Goal: Book appointment/travel/reservation

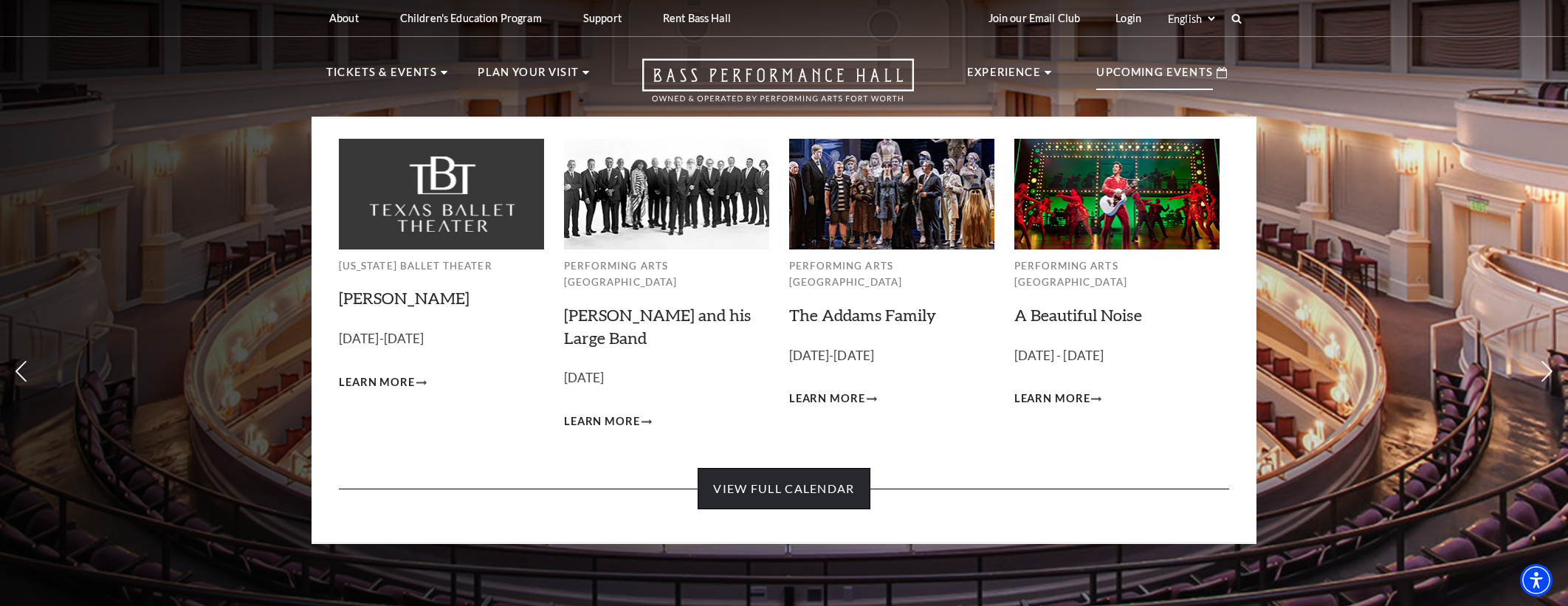
click at [838, 476] on link "View Full Calendar" at bounding box center [784, 489] width 172 height 41
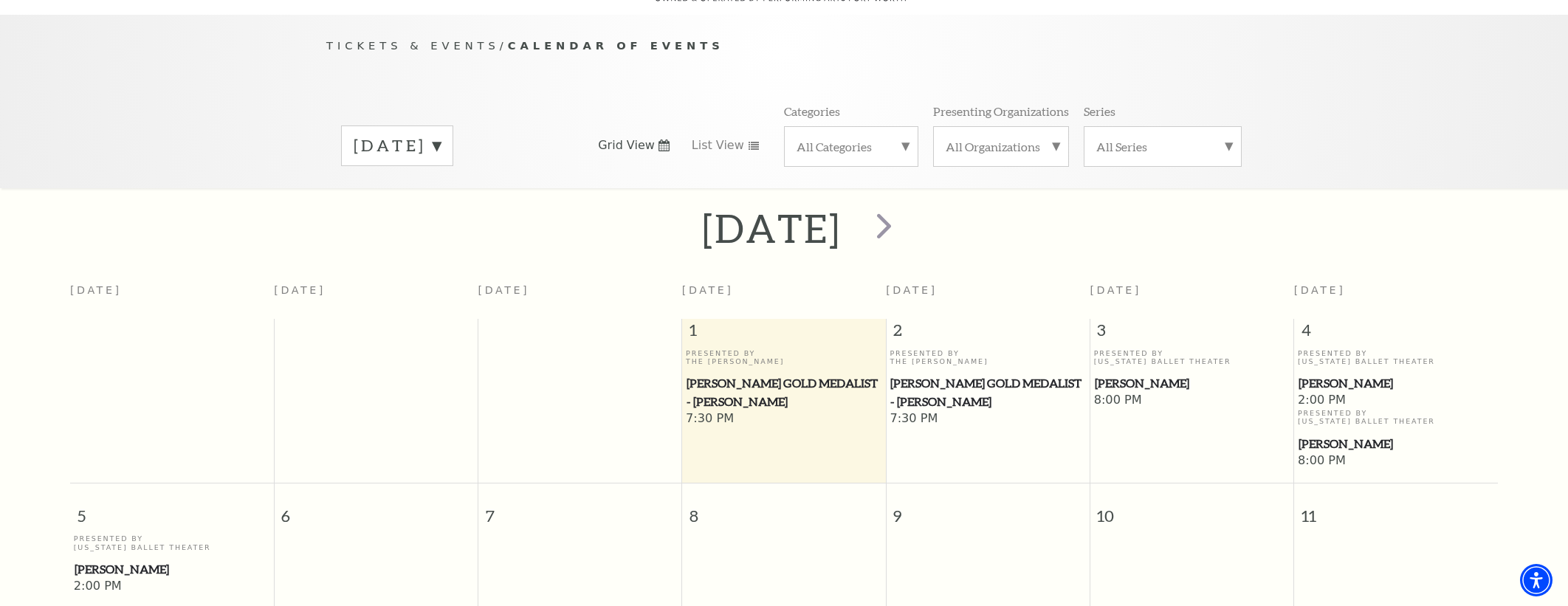
scroll to position [129, 0]
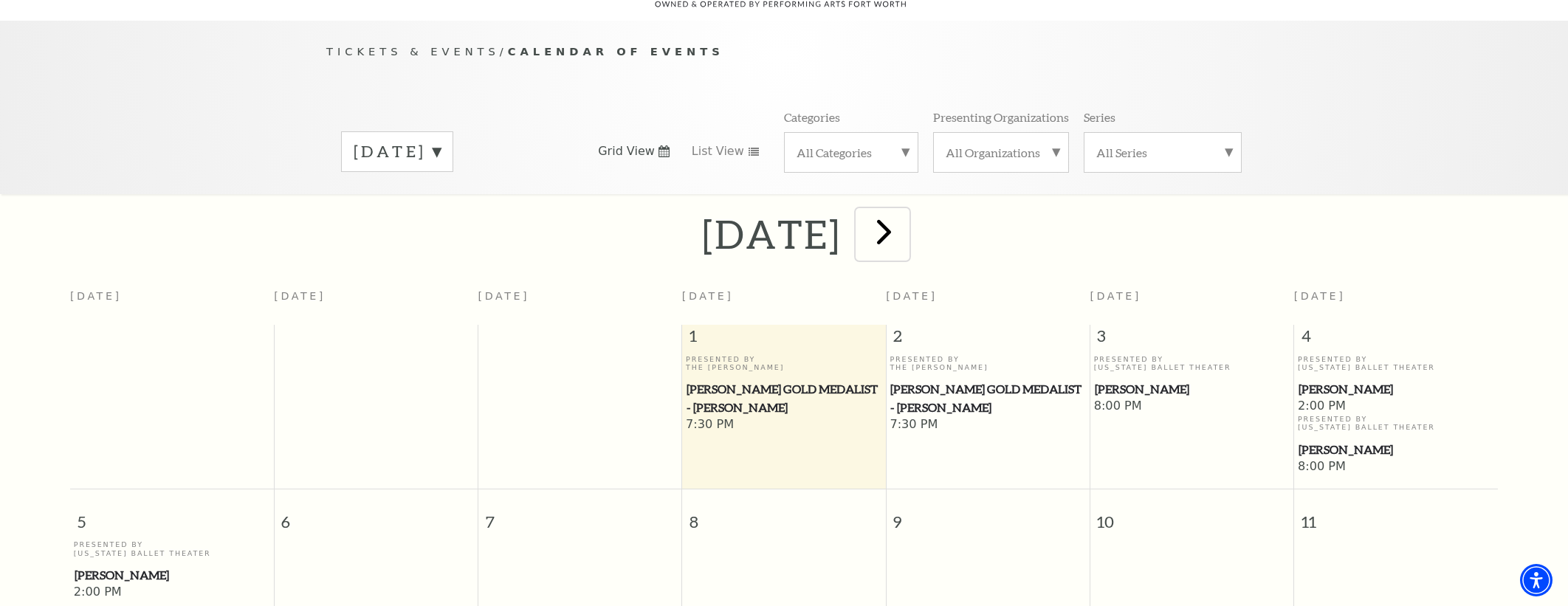
click at [905, 212] on span "next" at bounding box center [884, 231] width 42 height 42
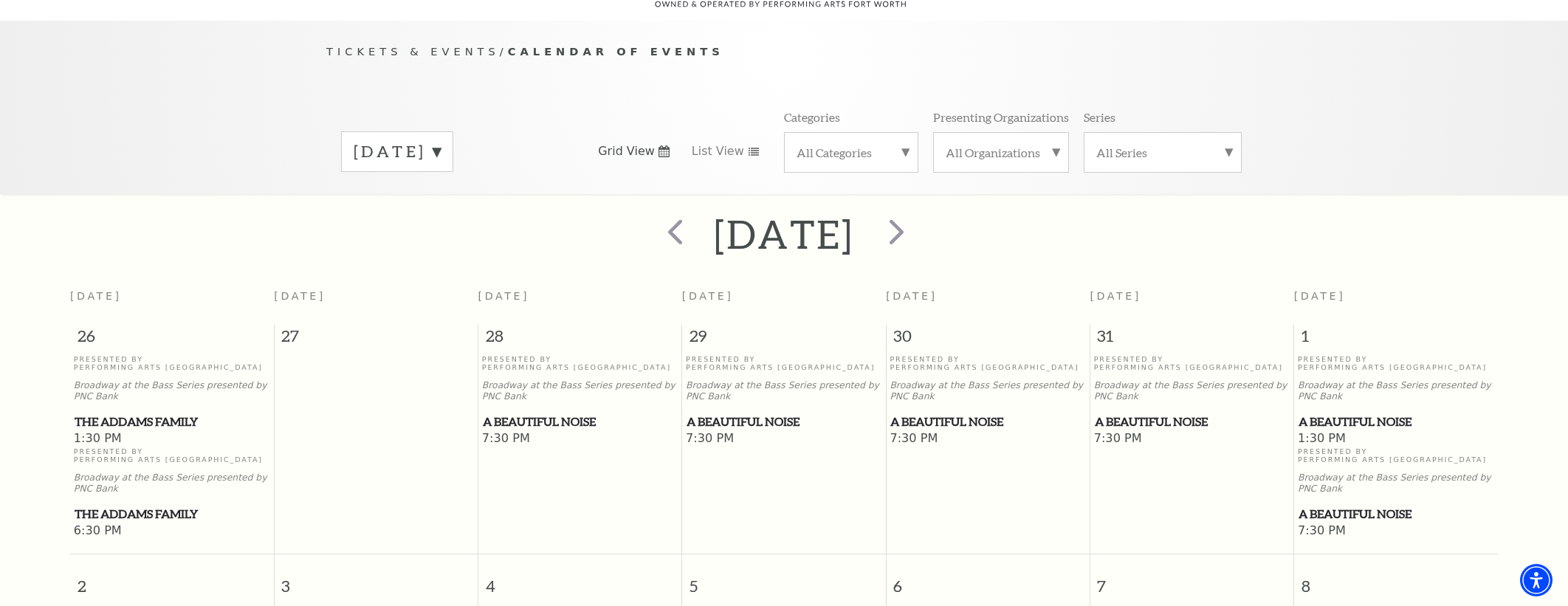
scroll to position [131, 0]
click at [918, 212] on span "next" at bounding box center [897, 229] width 42 height 42
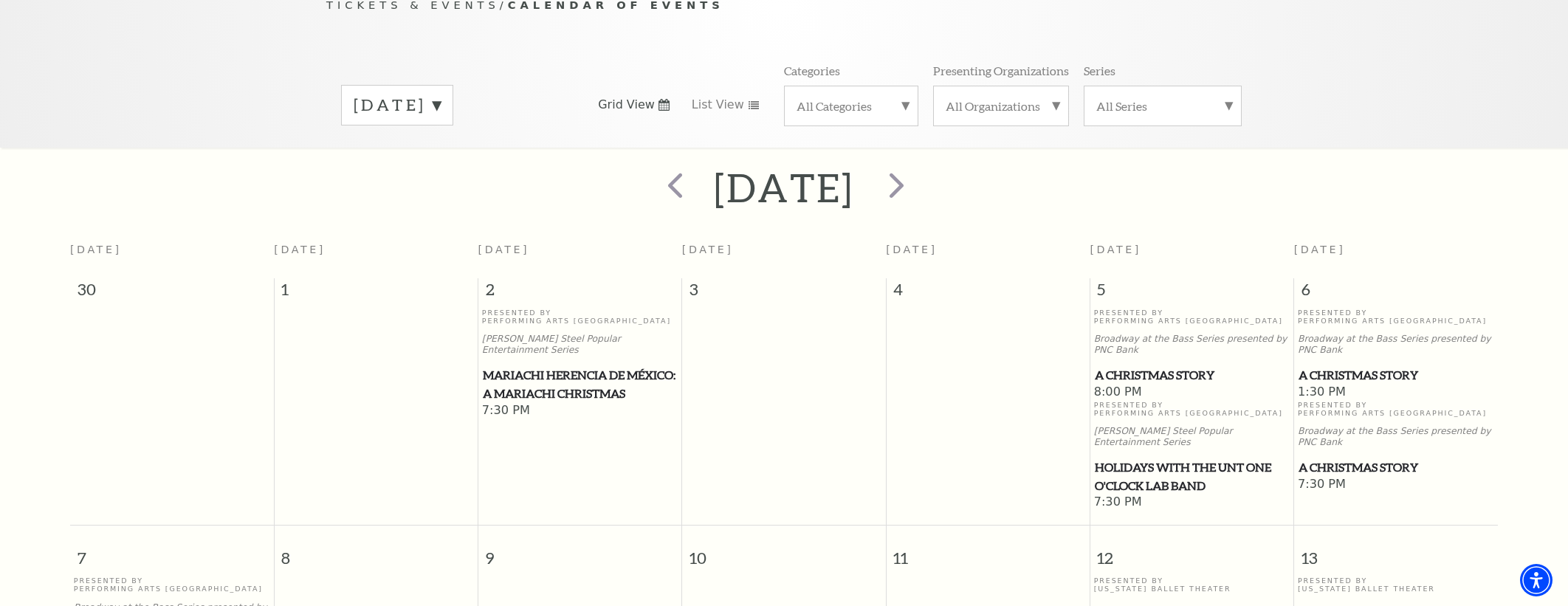
scroll to position [0, 0]
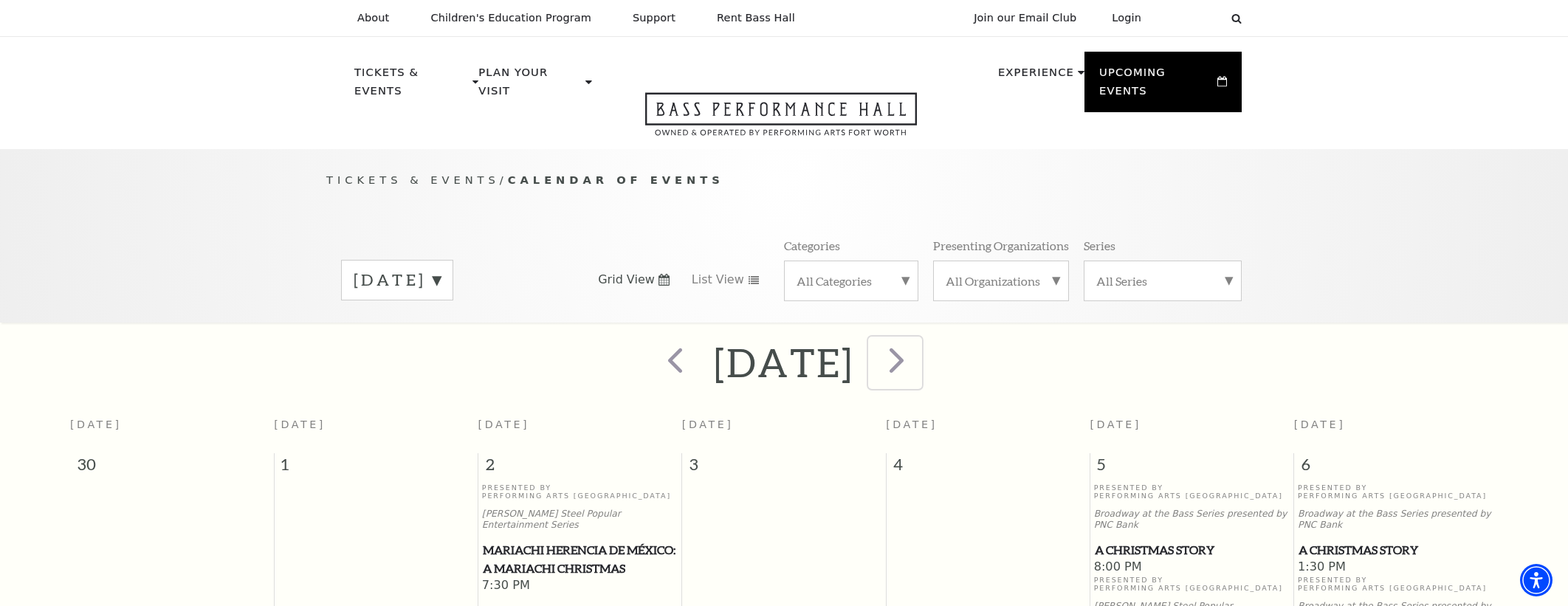
click at [918, 350] on span "next" at bounding box center [897, 359] width 42 height 42
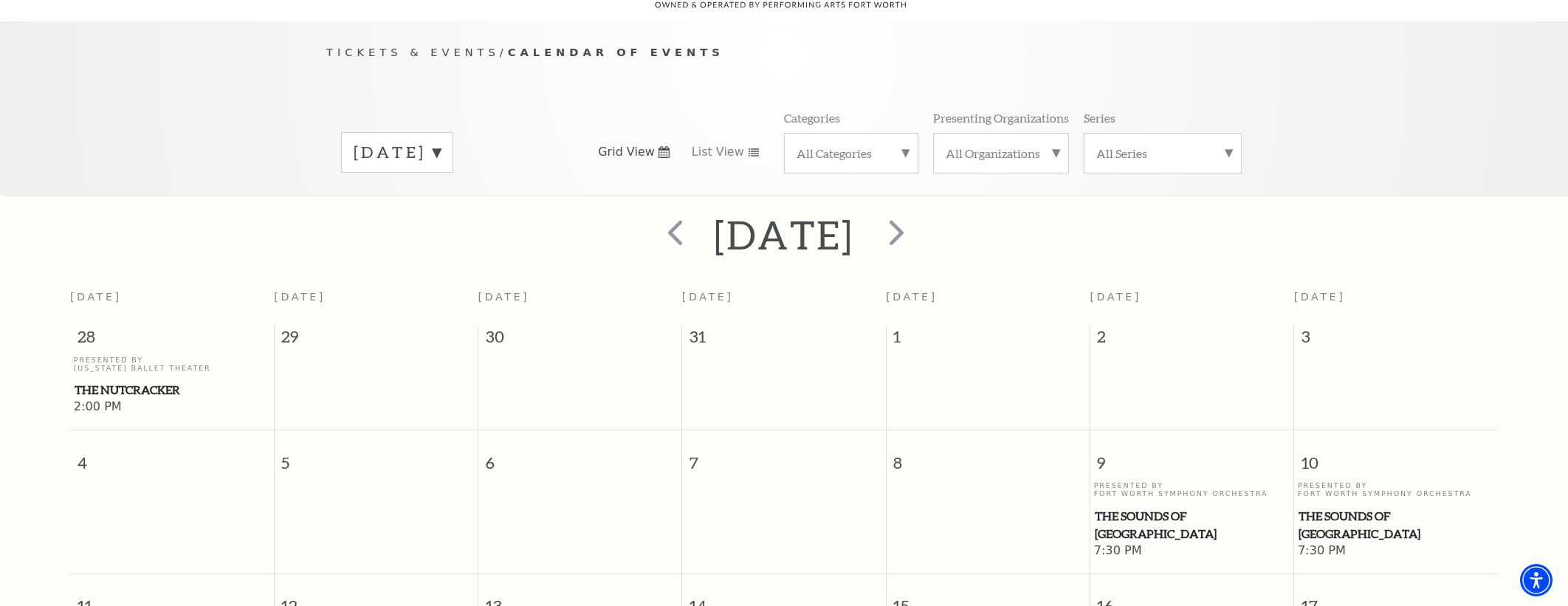
scroll to position [131, 0]
click at [418, 138] on label "January 2026" at bounding box center [397, 149] width 87 height 23
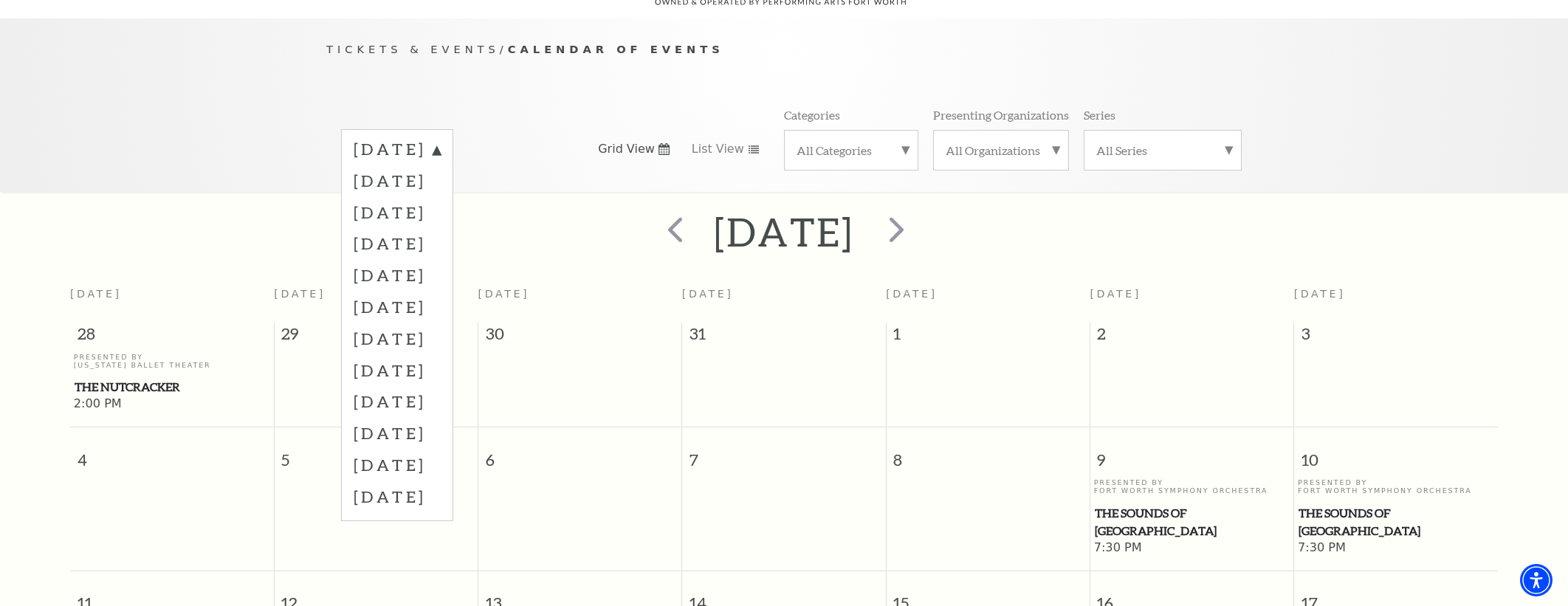
click at [432, 291] on label "March 2026" at bounding box center [397, 307] width 87 height 32
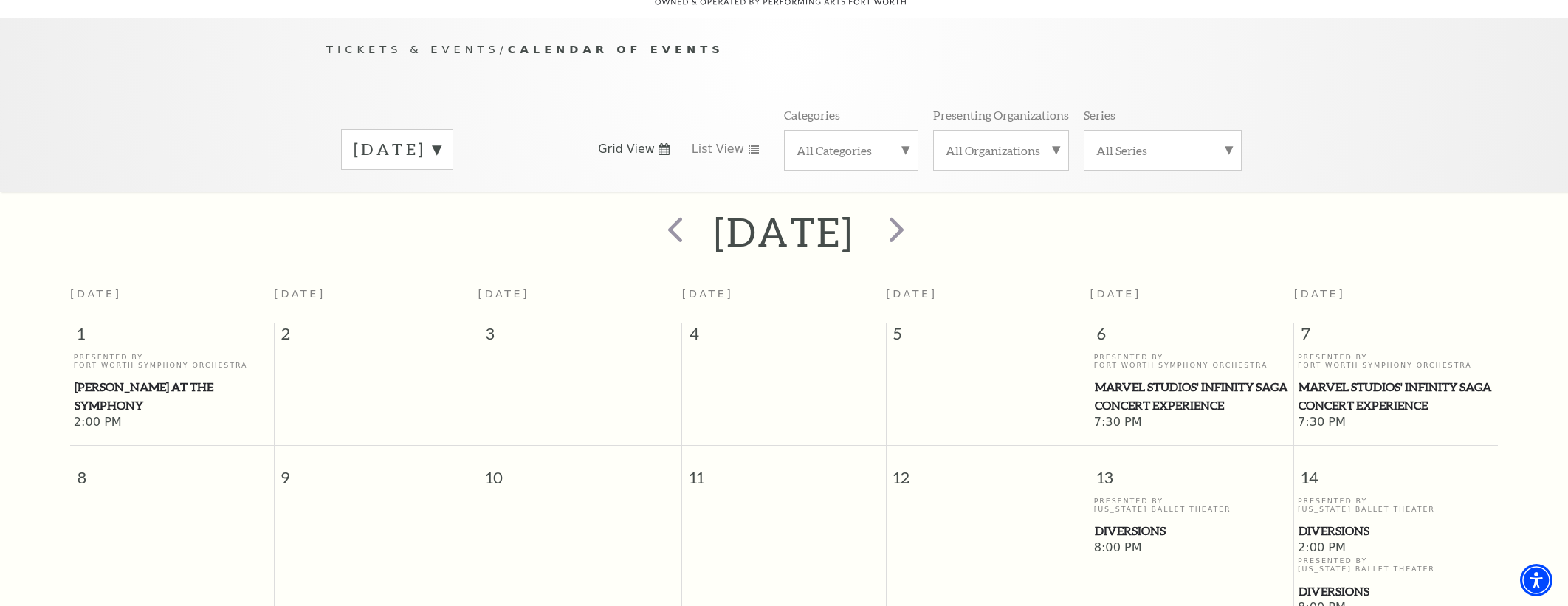
scroll to position [0, 0]
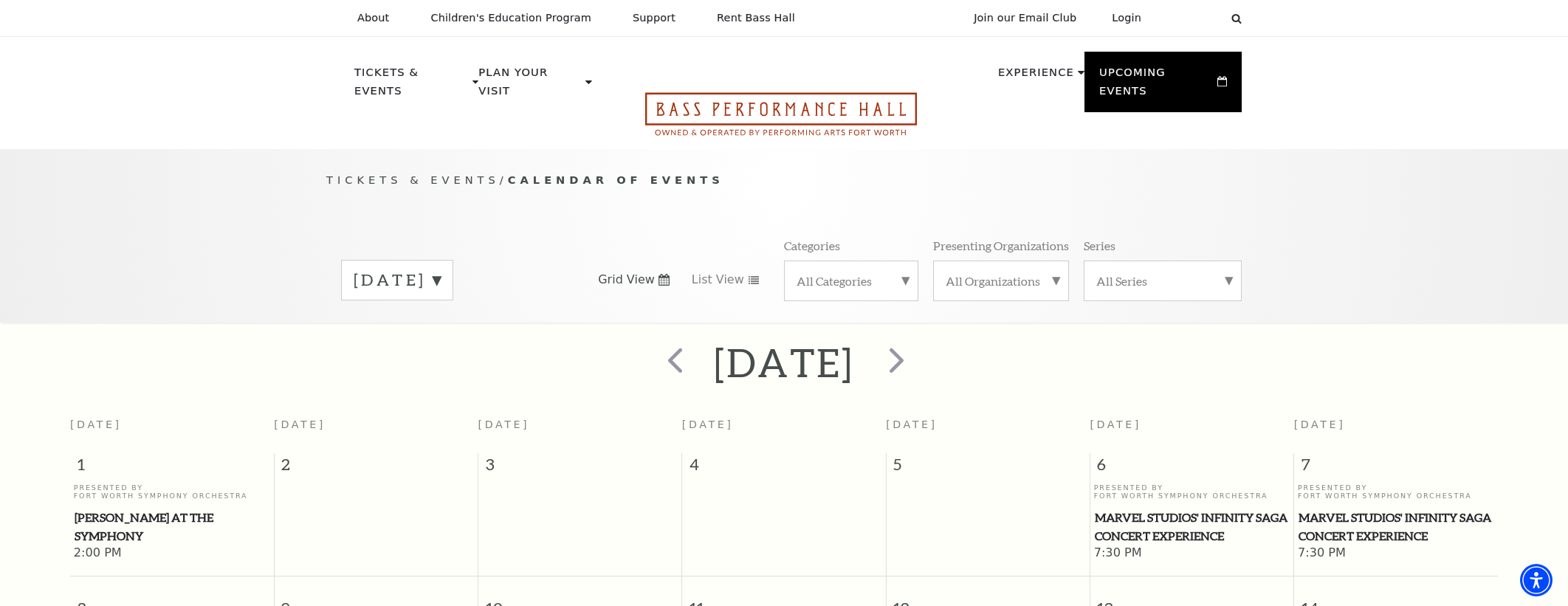
click at [746, 98] on icon "Open this option" at bounding box center [781, 113] width 272 height 43
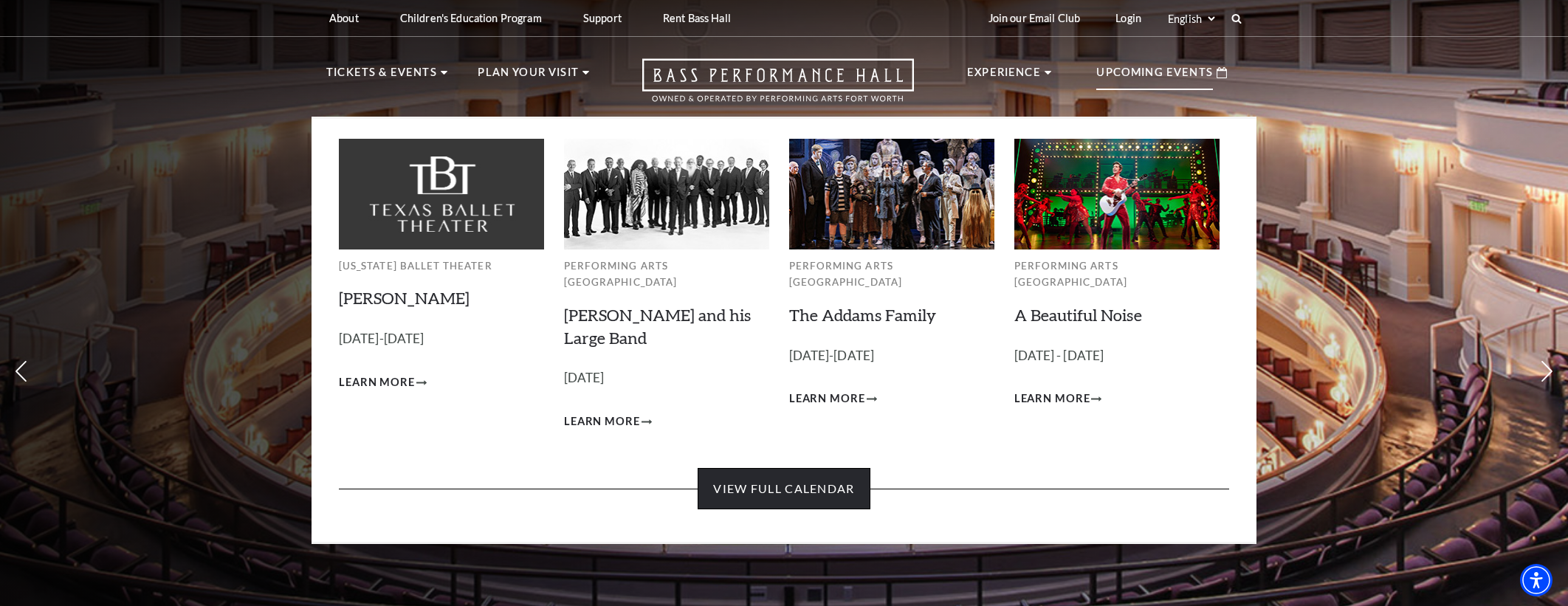
click at [824, 480] on link "View Full Calendar" at bounding box center [784, 489] width 172 height 41
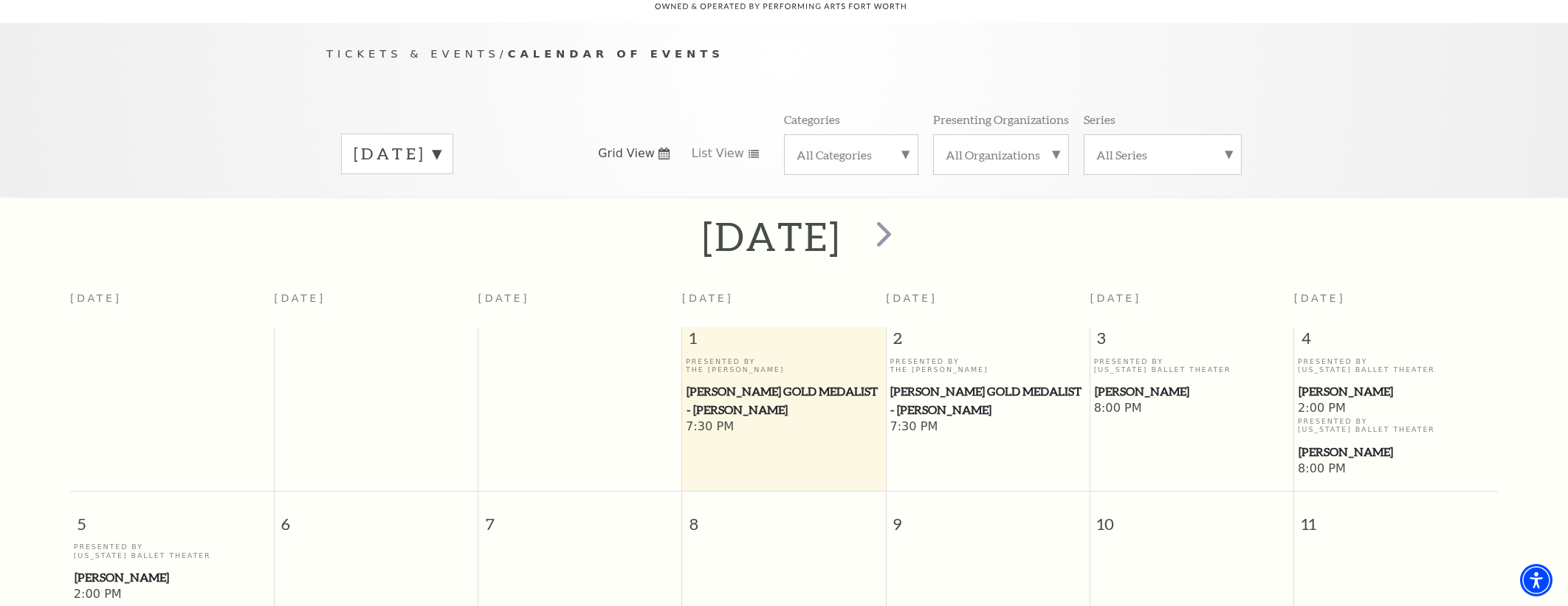
scroll to position [131, 0]
